Goal: Information Seeking & Learning: Understand process/instructions

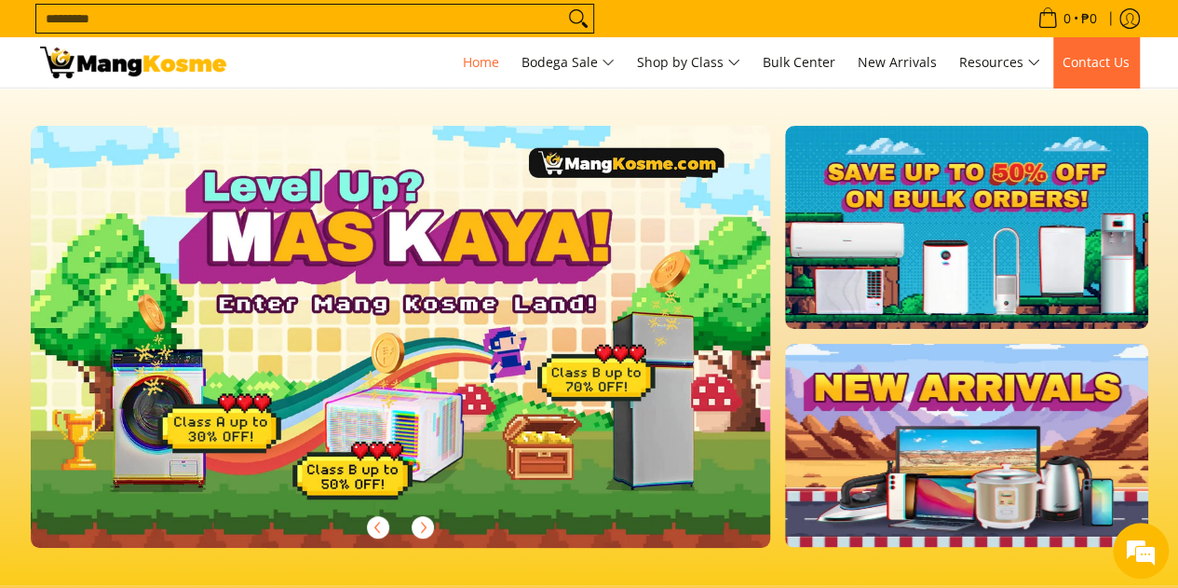
click at [1091, 59] on span "Contact Us" at bounding box center [1095, 62] width 67 height 18
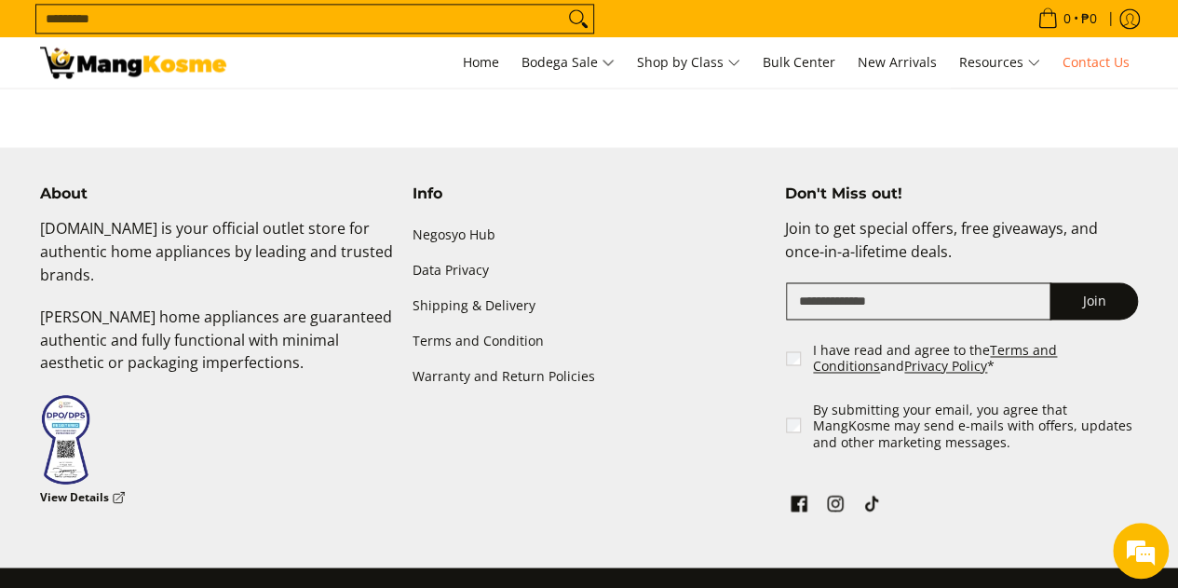
scroll to position [1427, 0]
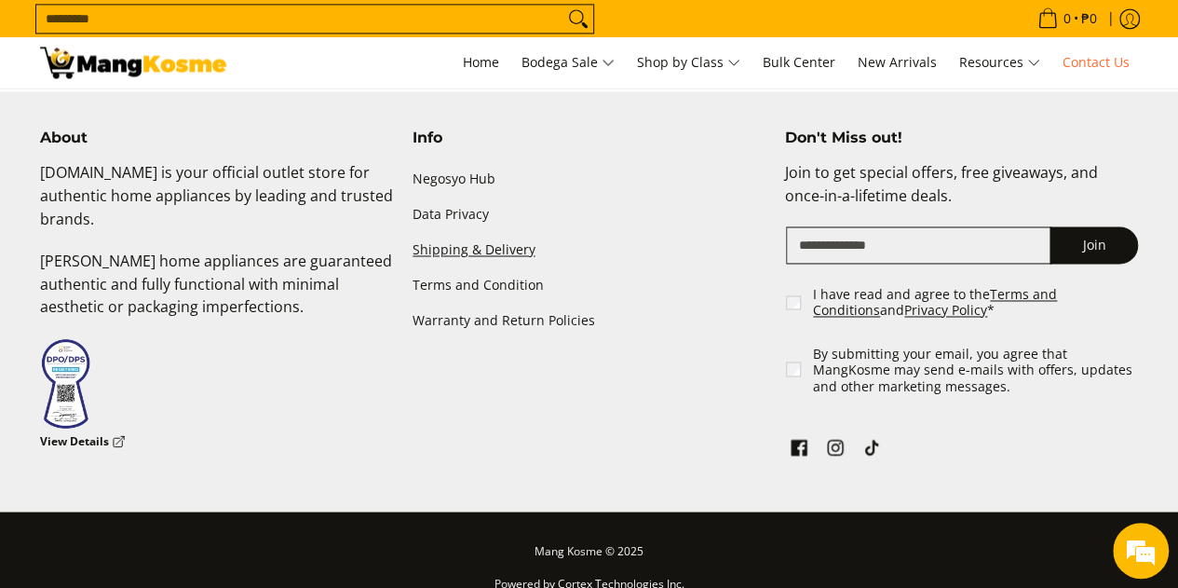
click at [481, 233] on link "Shipping & Delivery" at bounding box center [589, 250] width 354 height 35
